Goal: Transaction & Acquisition: Subscribe to service/newsletter

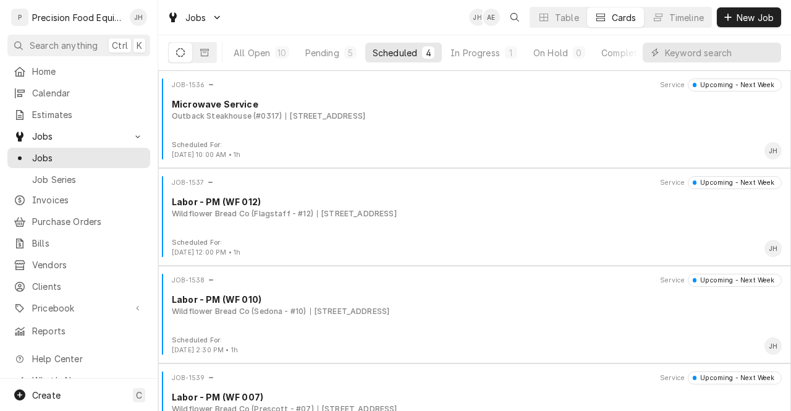
scroll to position [41, 0]
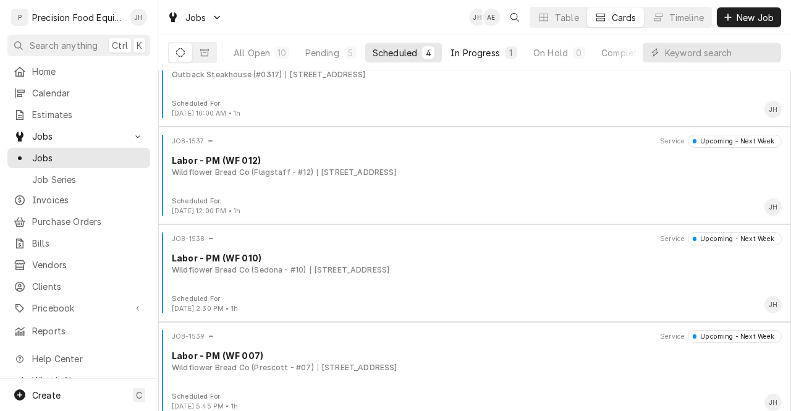
click at [479, 56] on div "In Progress" at bounding box center [474, 52] width 49 height 13
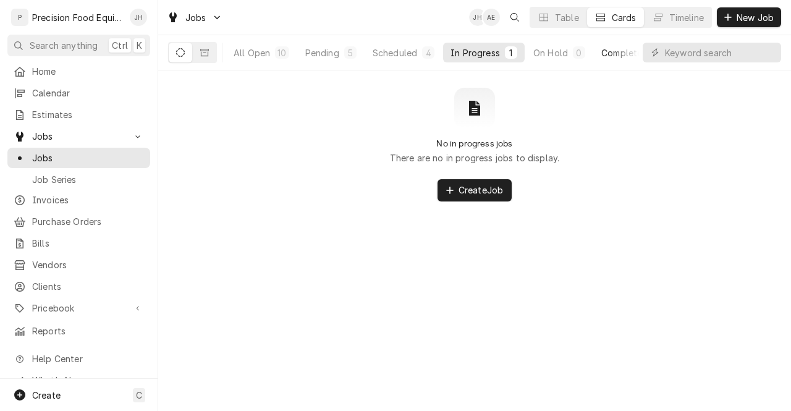
click at [617, 54] on div "Completed" at bounding box center [624, 52] width 46 height 13
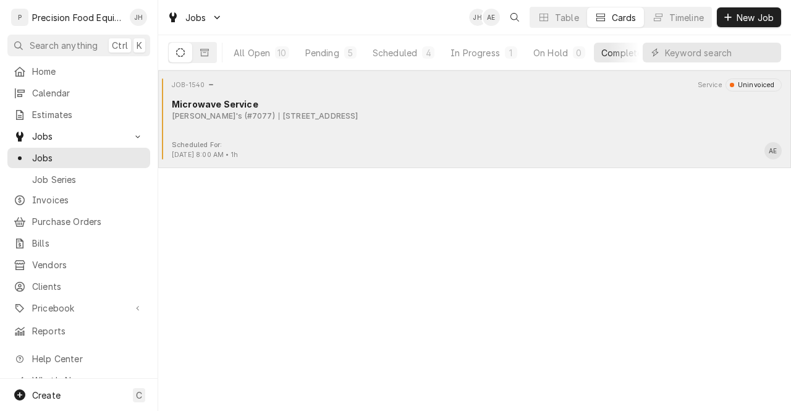
click at [429, 114] on div "Arby's (#7077) 2220 W Deer Valley Rd, Phoenix, AZ 85027" at bounding box center [477, 116] width 610 height 11
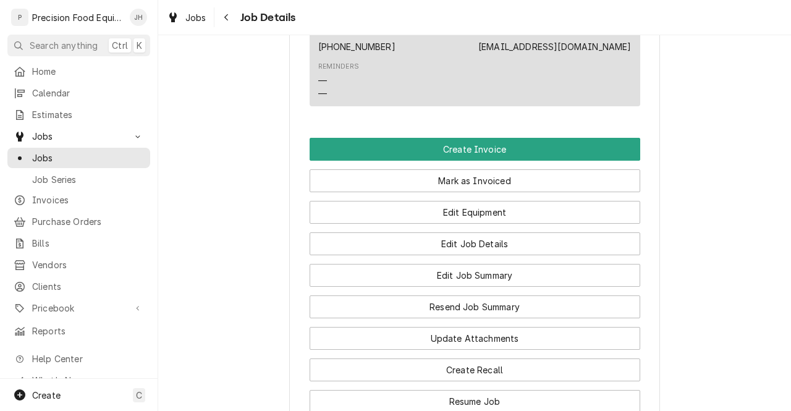
scroll to position [716, 0]
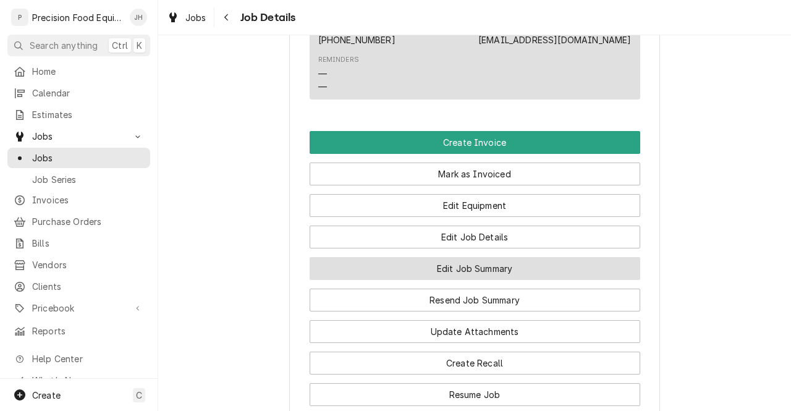
click at [451, 279] on button "Edit Job Summary" at bounding box center [474, 268] width 330 height 23
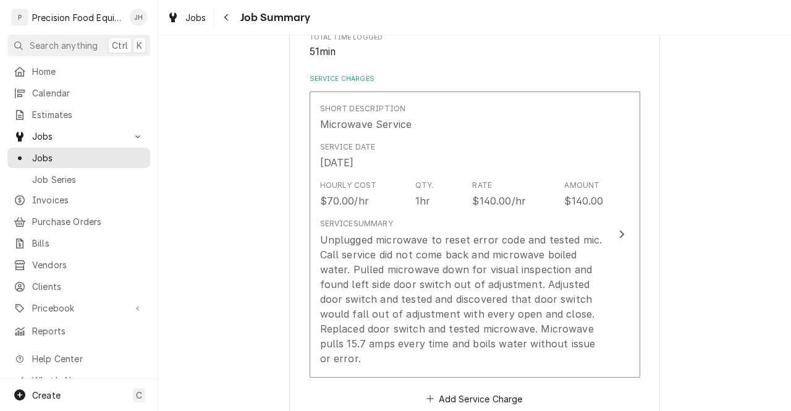
scroll to position [266, 0]
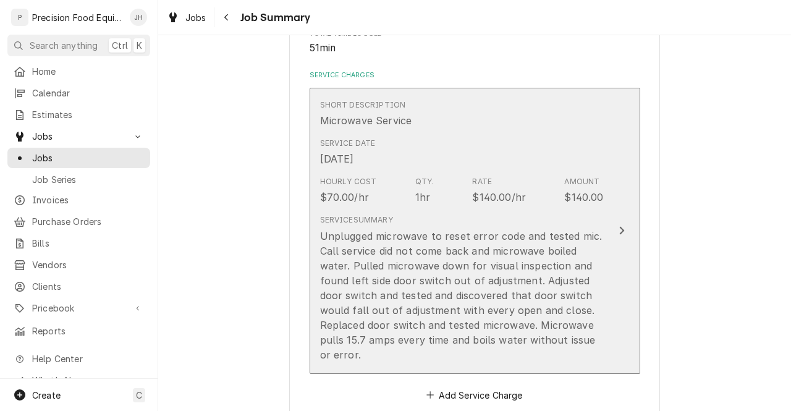
click at [576, 218] on div "Service Summary Unplugged microwave to reset error code and tested mic. Call se…" at bounding box center [461, 287] width 283 height 147
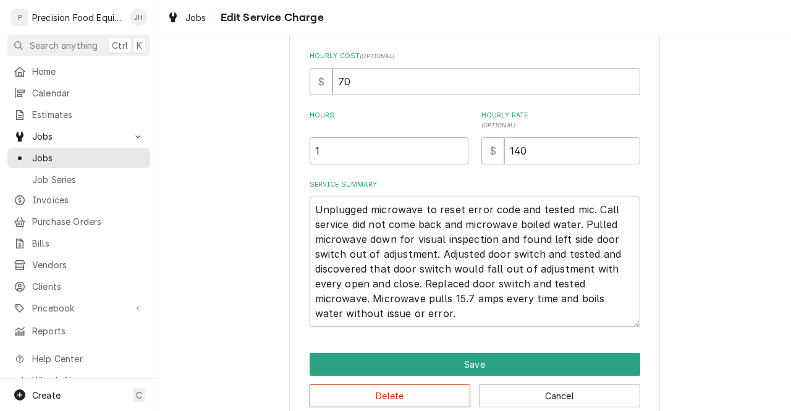
scroll to position [292, 0]
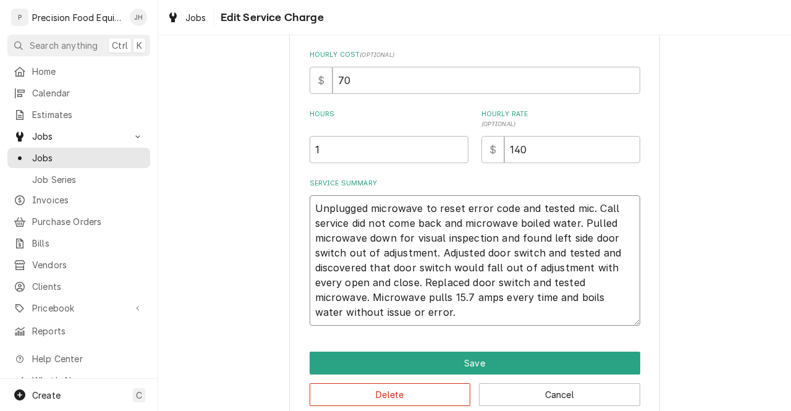
click at [520, 309] on textarea "Unplugged microwave to reset error code and tested mic. Call service did not co…" at bounding box center [474, 260] width 330 height 130
click at [499, 279] on textarea "Unplugged microwave to reset error code and tested mic. Call service did not co…" at bounding box center [474, 260] width 330 height 130
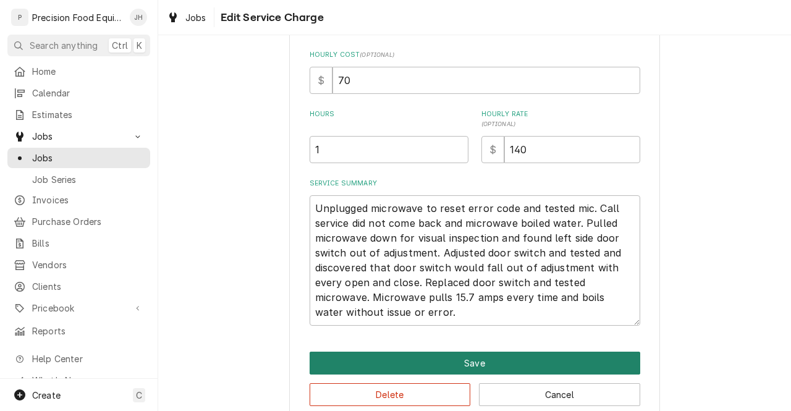
click at [459, 356] on button "Save" at bounding box center [474, 362] width 330 height 23
type textarea "x"
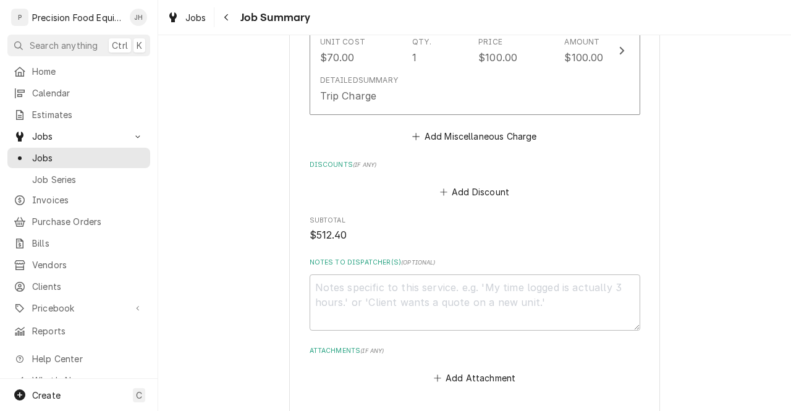
scroll to position [985, 0]
click at [534, 292] on textarea "Notes to Dispatcher(s) ( optional )" at bounding box center [474, 300] width 330 height 56
type textarea "r"
type textarea "x"
type textarea "re"
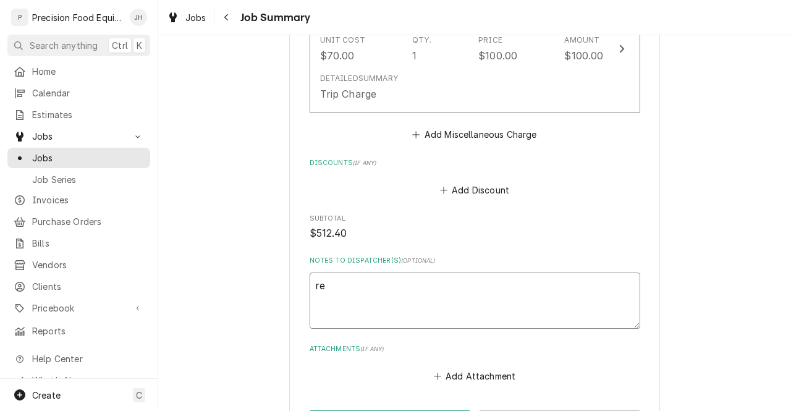
type textarea "x"
type textarea "rea"
type textarea "x"
type textarea "read"
type textarea "x"
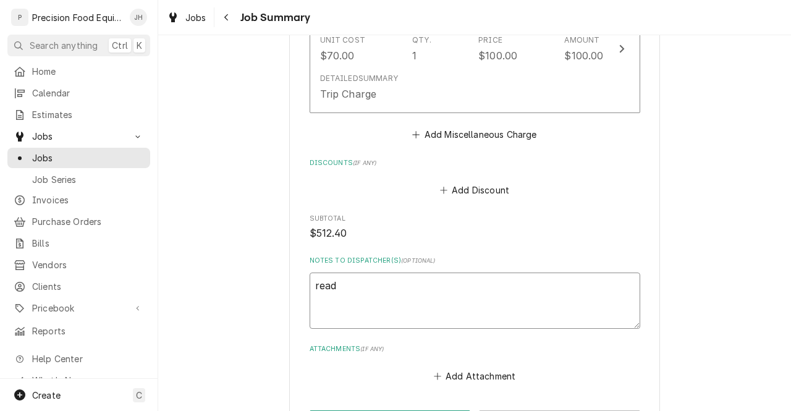
type textarea "ready"
type textarea "x"
type textarea "ready"
type textarea "x"
type textarea "ready t"
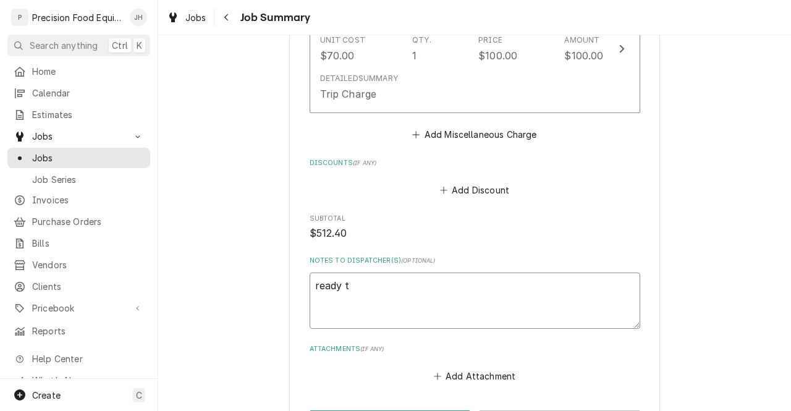
type textarea "x"
type textarea "ready to"
type textarea "x"
type textarea "ready to"
type textarea "x"
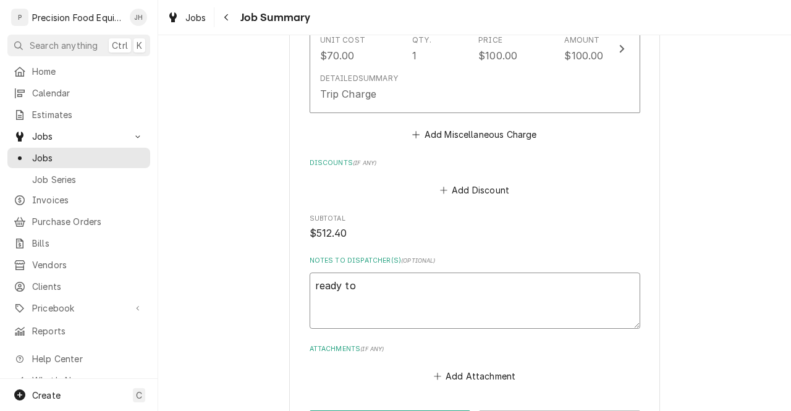
type textarea "ready to i"
type textarea "x"
type textarea "ready to in"
type textarea "x"
type textarea "ready to inv"
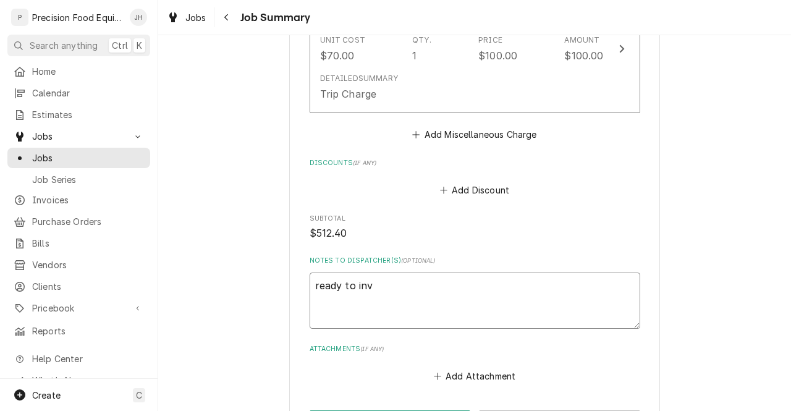
type textarea "x"
type textarea "ready to invo"
type textarea "x"
type textarea "ready to invoi"
type textarea "x"
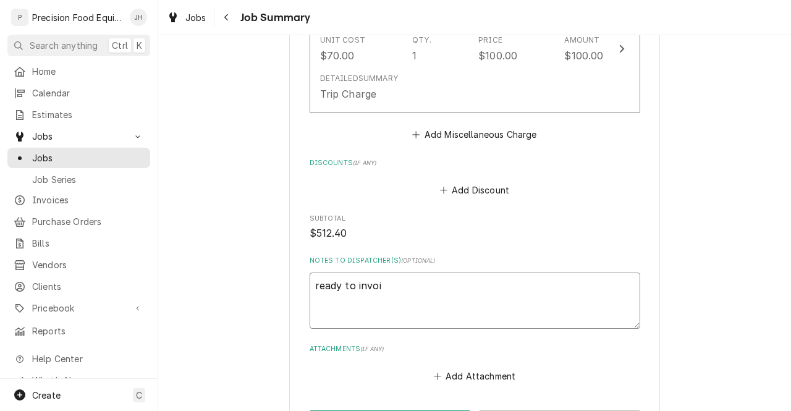
type textarea "ready to invoic"
type textarea "x"
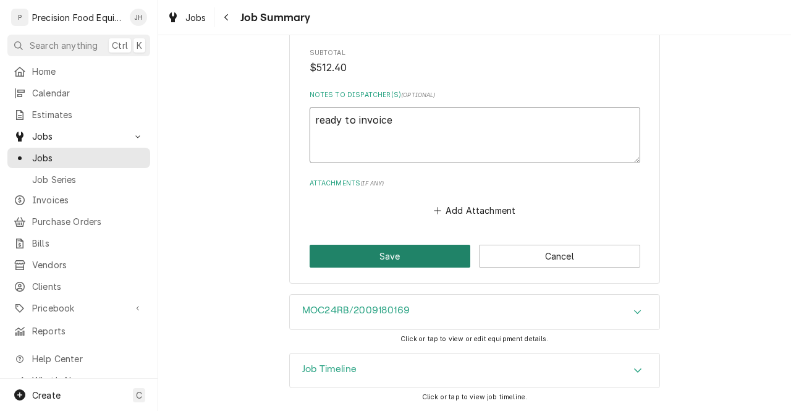
type textarea "ready to invoice"
click at [382, 264] on button "Save" at bounding box center [389, 256] width 161 height 23
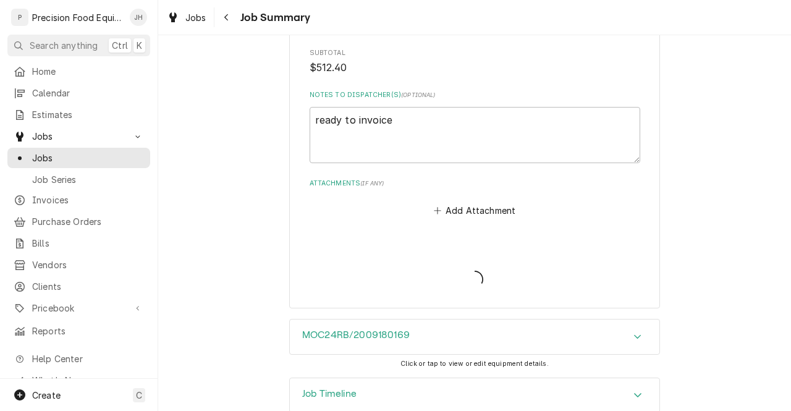
type textarea "x"
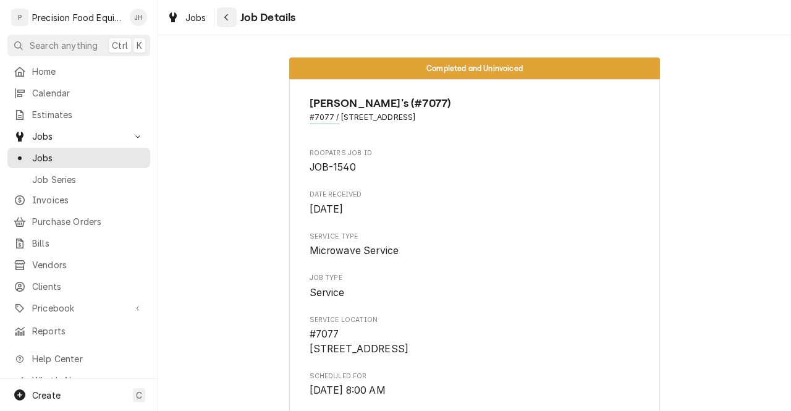
click at [227, 15] on icon "Navigate back" at bounding box center [227, 17] width 6 height 9
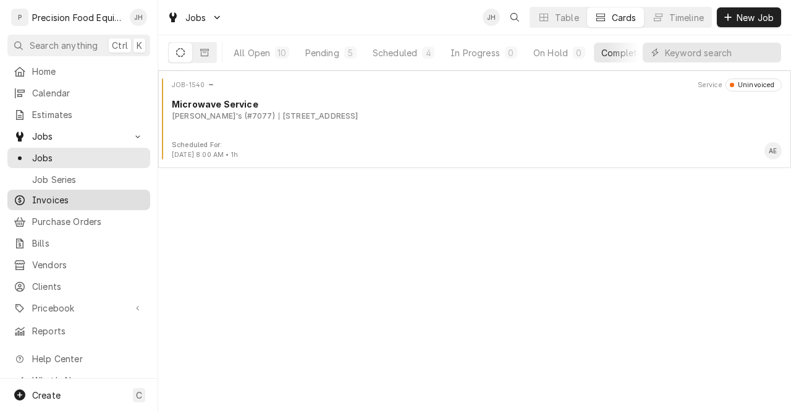
click at [48, 193] on span "Invoices" at bounding box center [88, 199] width 112 height 13
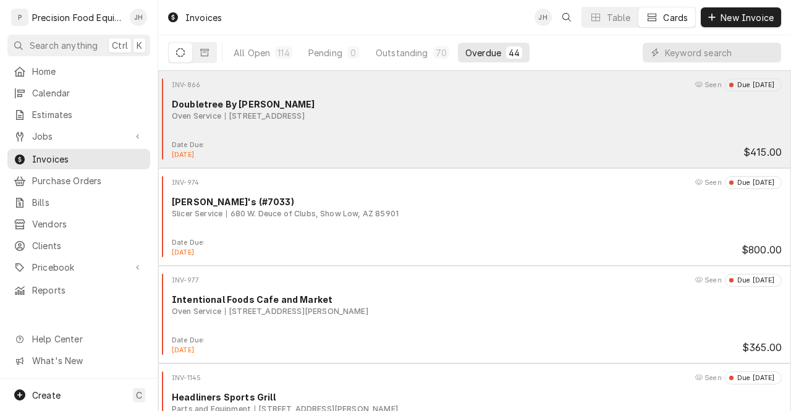
click at [492, 85] on div "INV-866 Seen Due [DATE]" at bounding box center [474, 84] width 623 height 12
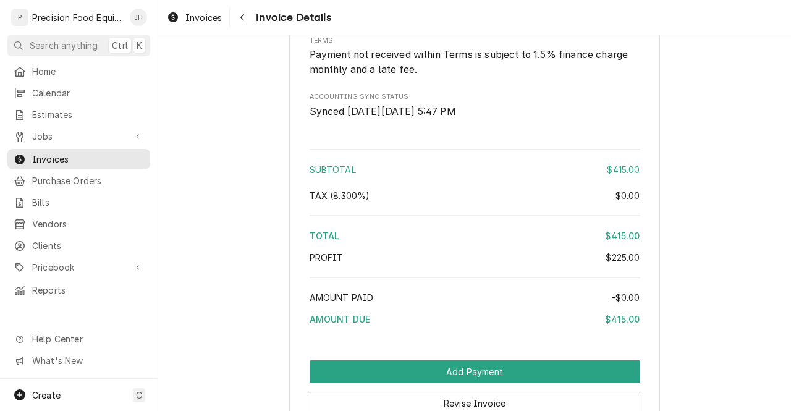
scroll to position [1618, 0]
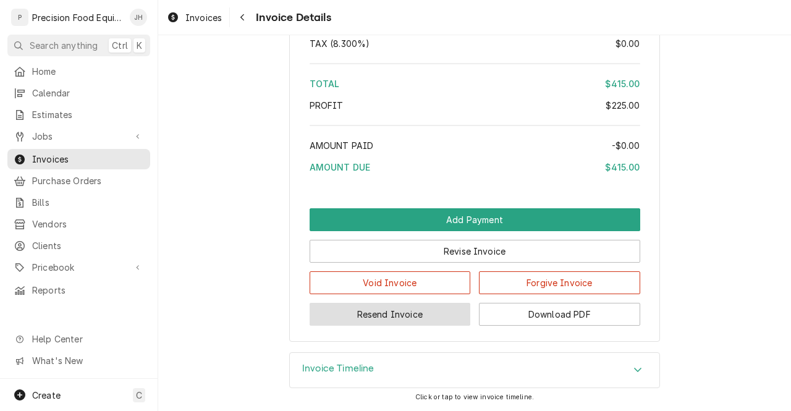
click at [388, 315] on button "Resend Invoice" at bounding box center [389, 314] width 161 height 23
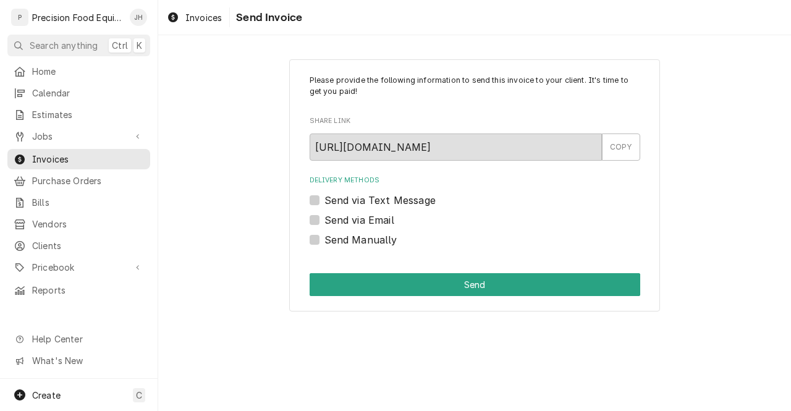
click at [324, 198] on label "Send via Text Message" at bounding box center [379, 200] width 111 height 15
click at [324, 198] on input "Send via Text Message" at bounding box center [489, 206] width 330 height 27
checkbox input "true"
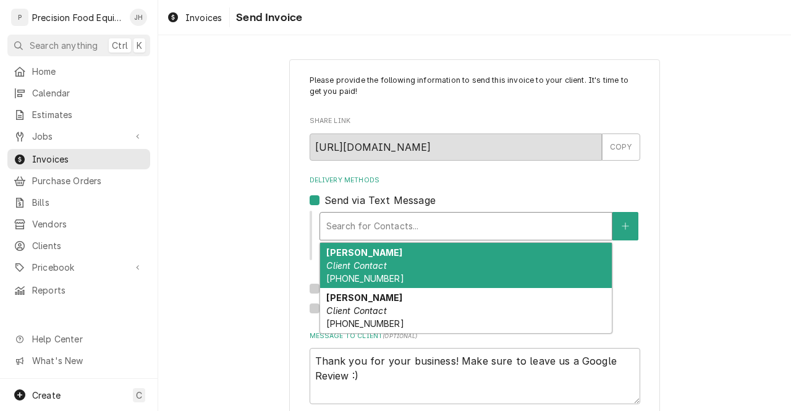
click at [402, 216] on div "Delivery Methods" at bounding box center [465, 226] width 279 height 22
click at [404, 247] on div "Lauren Briner Client Contact (412) 805-2873" at bounding box center [466, 265] width 292 height 45
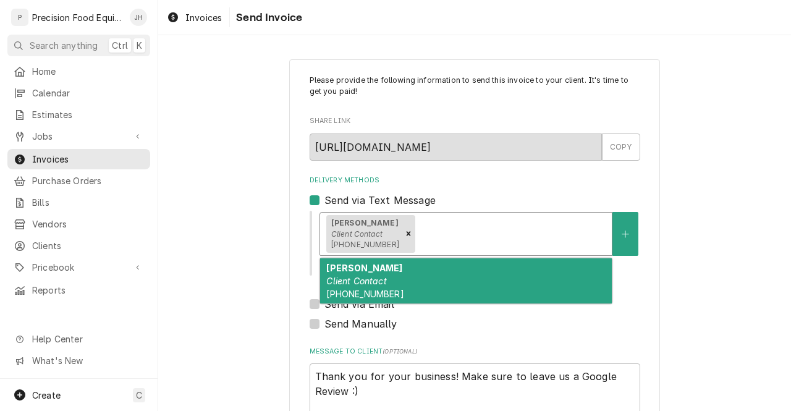
click at [478, 248] on div "Lauren Briner Client Contact (412) 805-2873" at bounding box center [466, 233] width 292 height 43
click at [478, 272] on div "Orlando Escobar Client Contact (602) 465-9732" at bounding box center [466, 280] width 292 height 45
type textarea "x"
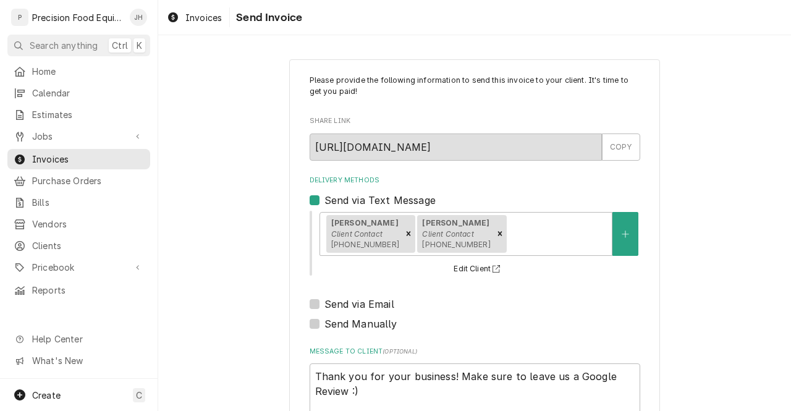
click at [324, 304] on label "Send via Email" at bounding box center [359, 303] width 70 height 15
click at [324, 304] on input "Send via Email" at bounding box center [489, 309] width 330 height 27
checkbox input "true"
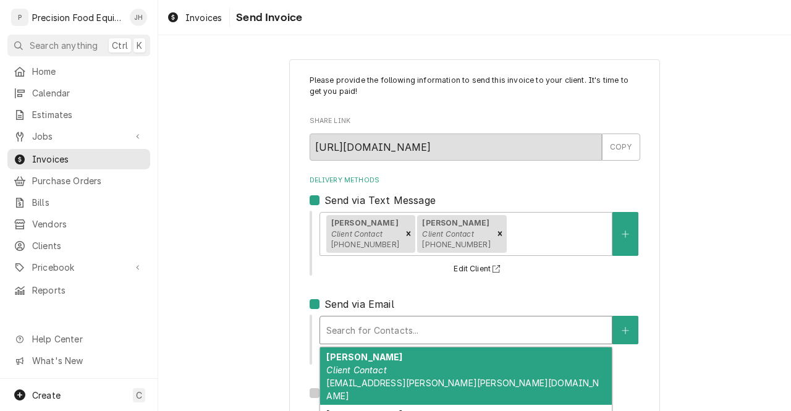
click at [340, 322] on div "Delivery Methods" at bounding box center [465, 330] width 279 height 22
click at [352, 364] on div "Lauren Briner Client Contact Lauren.Briner@hilton.com" at bounding box center [466, 376] width 292 height 58
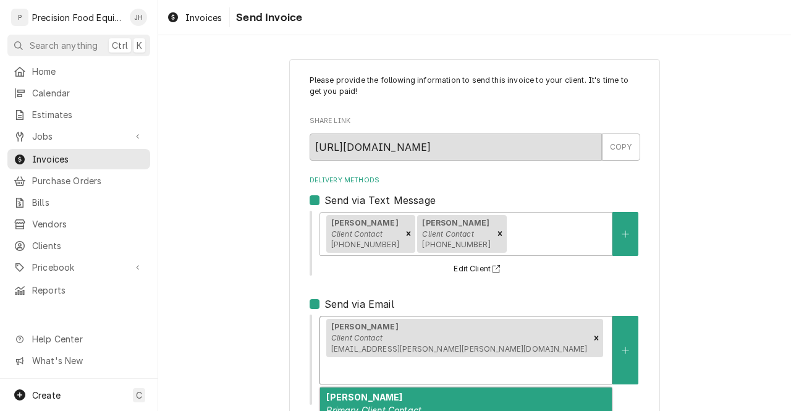
click at [484, 359] on div "Delivery Methods" at bounding box center [465, 370] width 279 height 22
click at [456, 387] on div "Michelle Landrito Primary Client Contact michelle.landrito@hilton.com" at bounding box center [466, 416] width 292 height 58
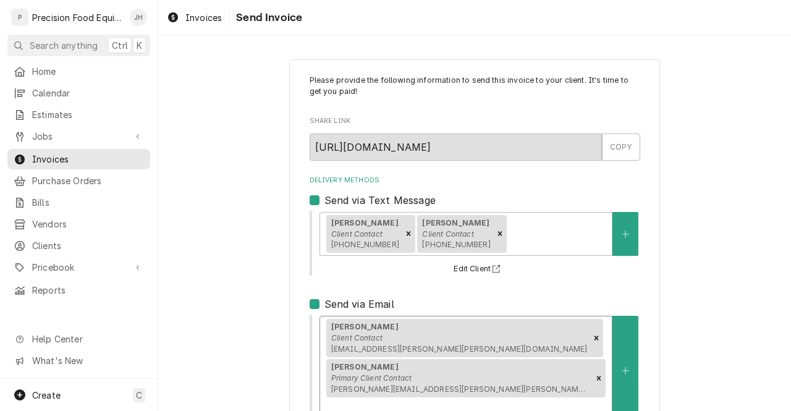
click at [581, 399] on div "Delivery Methods" at bounding box center [465, 410] width 279 height 22
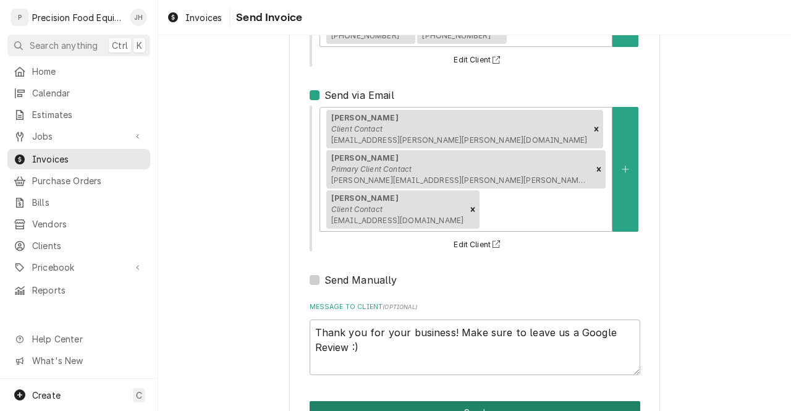
click at [502, 401] on button "Send" at bounding box center [474, 412] width 330 height 23
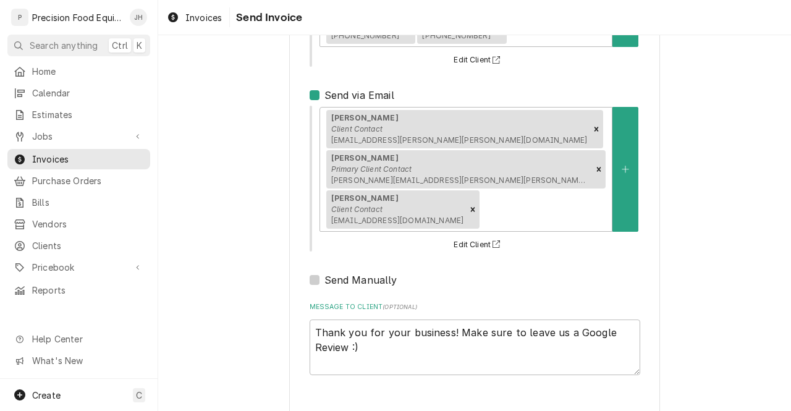
type textarea "x"
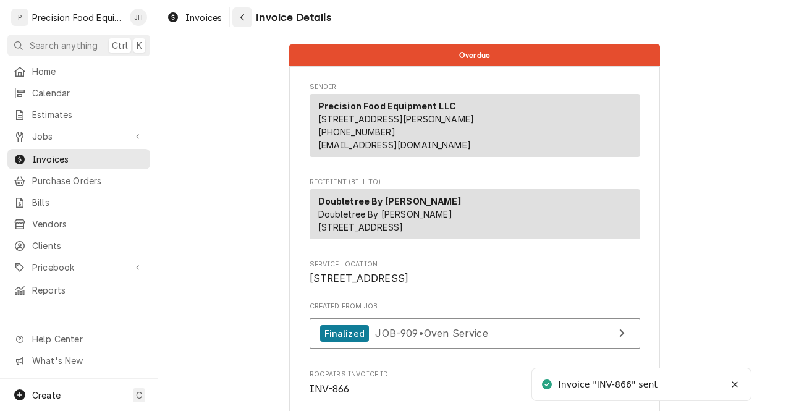
click at [242, 24] on button "Navigate back" at bounding box center [242, 17] width 20 height 20
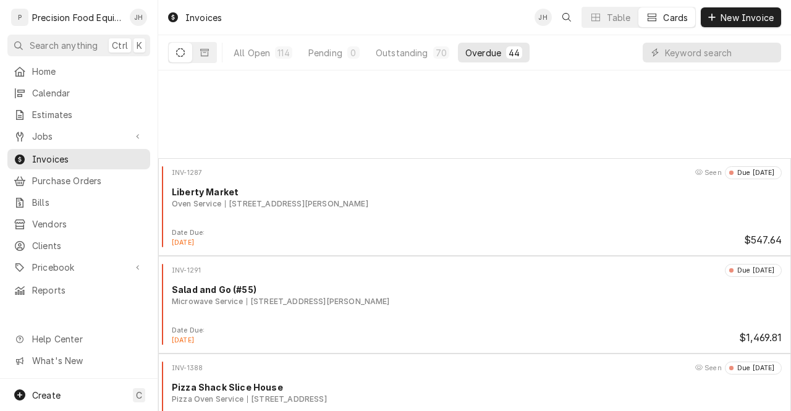
scroll to position [2265, 0]
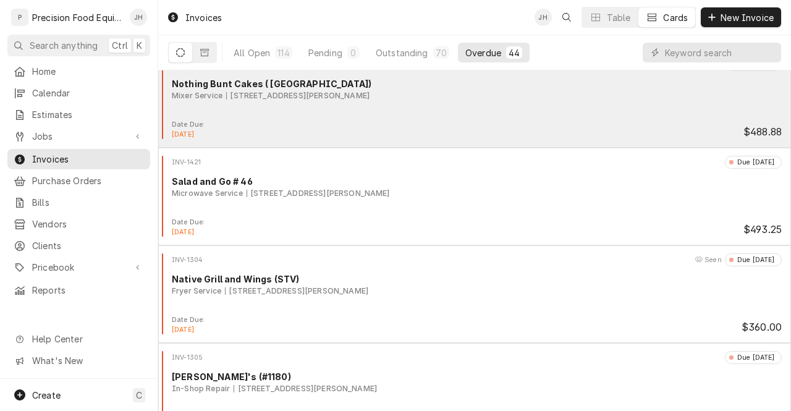
click at [502, 128] on div "Date Due: Sep 19, 2025 $488.88" at bounding box center [474, 130] width 623 height 20
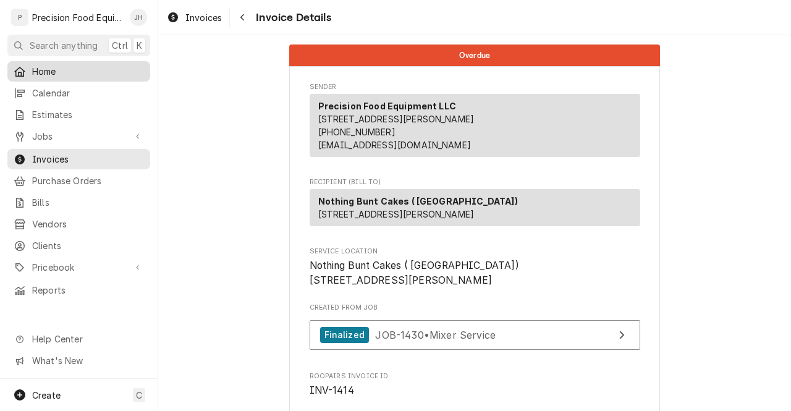
click at [65, 77] on link "Home" at bounding box center [78, 71] width 143 height 20
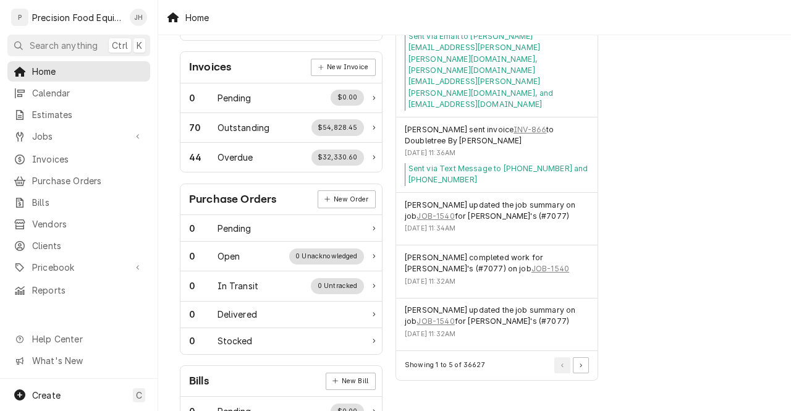
scroll to position [363, 0]
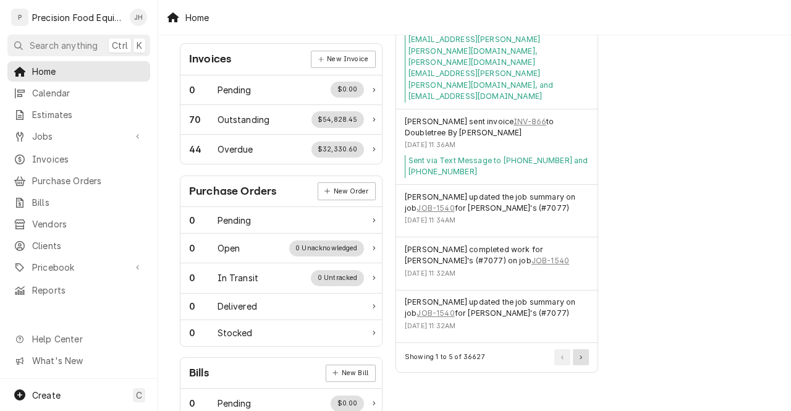
click at [576, 349] on button "Pagination Controls" at bounding box center [581, 357] width 16 height 16
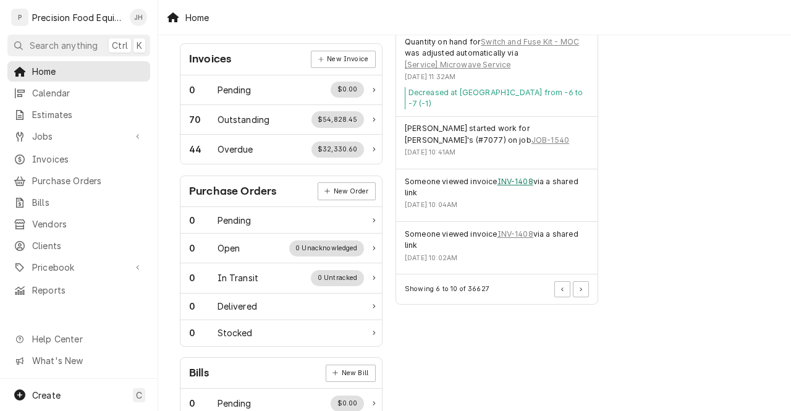
click at [511, 176] on link "INV-1408" at bounding box center [515, 181] width 36 height 11
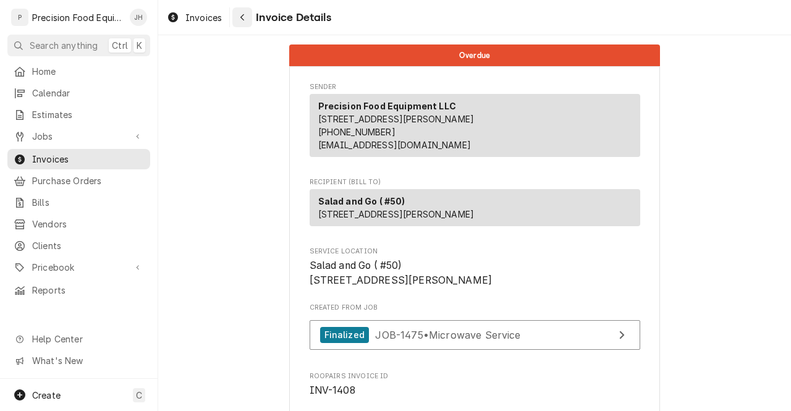
click at [238, 17] on div "Navigate back" at bounding box center [242, 17] width 12 height 12
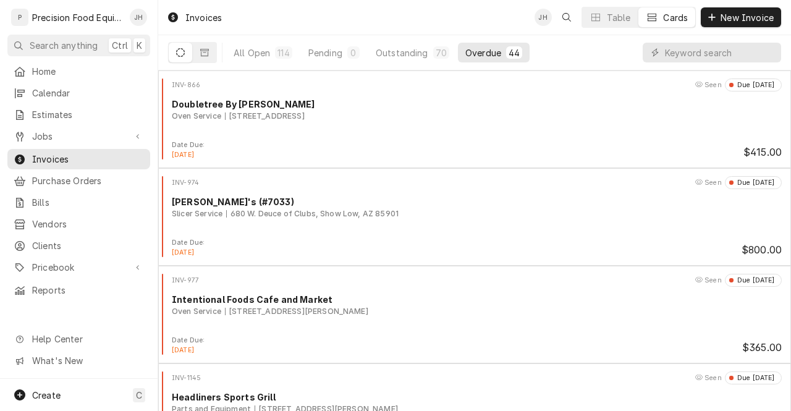
click at [611, 27] on div "Table Cards" at bounding box center [638, 17] width 115 height 21
click at [612, 16] on div "Table" at bounding box center [619, 17] width 24 height 13
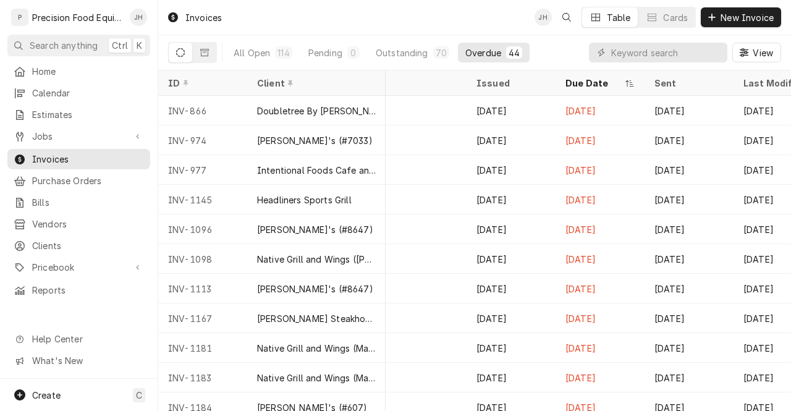
scroll to position [0, 849]
